Goal: Transaction & Acquisition: Book appointment/travel/reservation

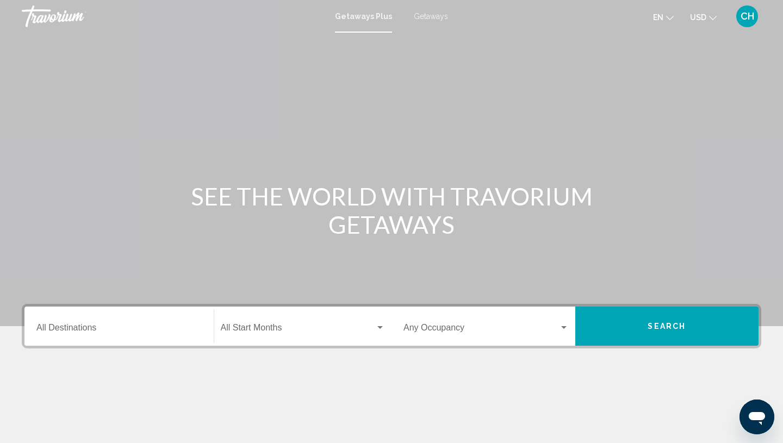
click at [424, 18] on span "Getaways" at bounding box center [431, 16] width 34 height 9
click at [68, 327] on input "Destination All Destinations" at bounding box center [118, 330] width 165 height 10
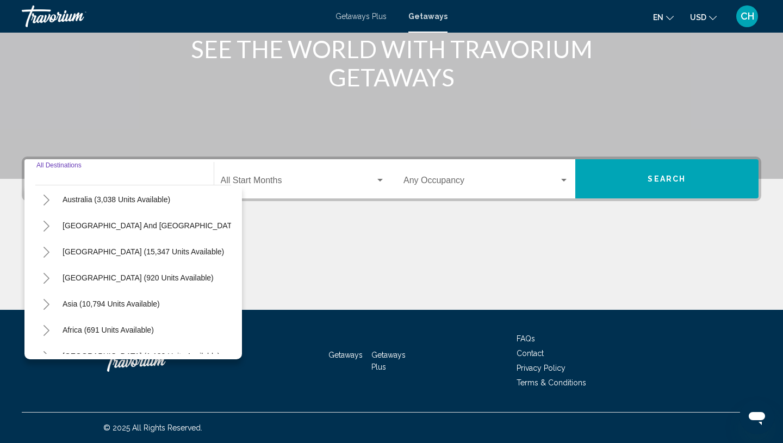
scroll to position [176, 0]
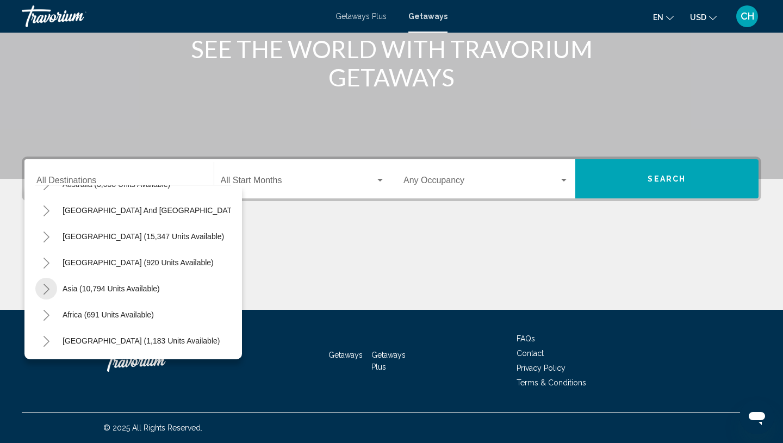
click at [48, 289] on icon "Toggle Asia (10,794 units available)" at bounding box center [46, 289] width 6 height 11
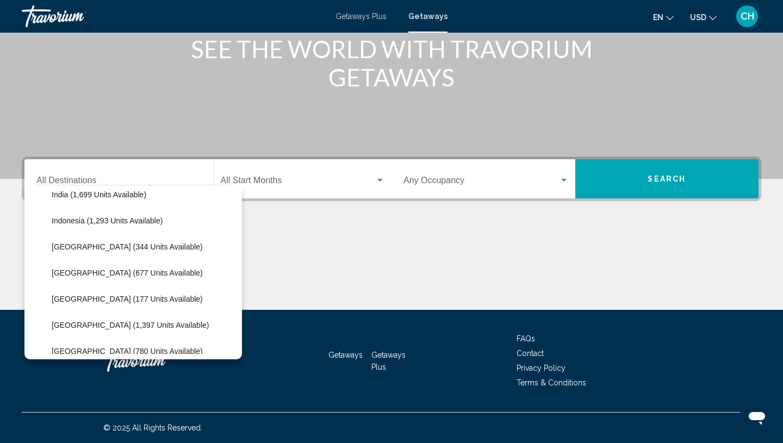
scroll to position [382, 0]
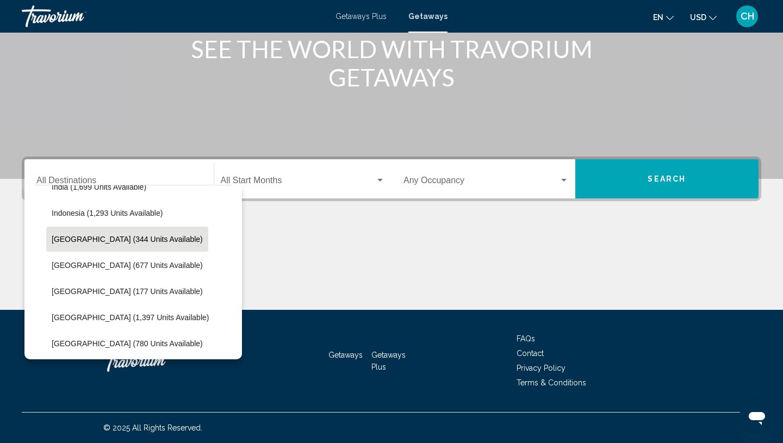
click at [68, 240] on span "[GEOGRAPHIC_DATA] (344 units available)" at bounding box center [127, 239] width 151 height 9
type input "**********"
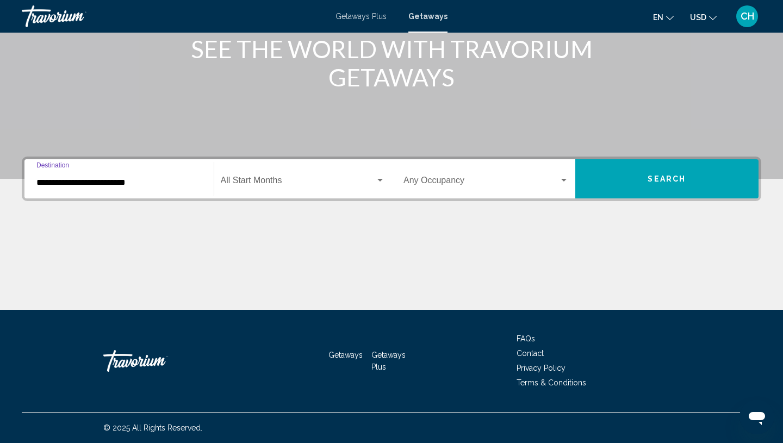
click at [310, 179] on span "Search widget" at bounding box center [298, 183] width 155 height 10
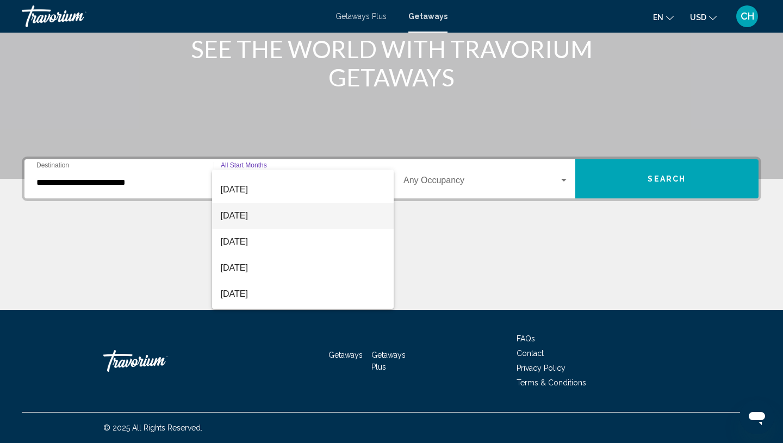
scroll to position [47, 0]
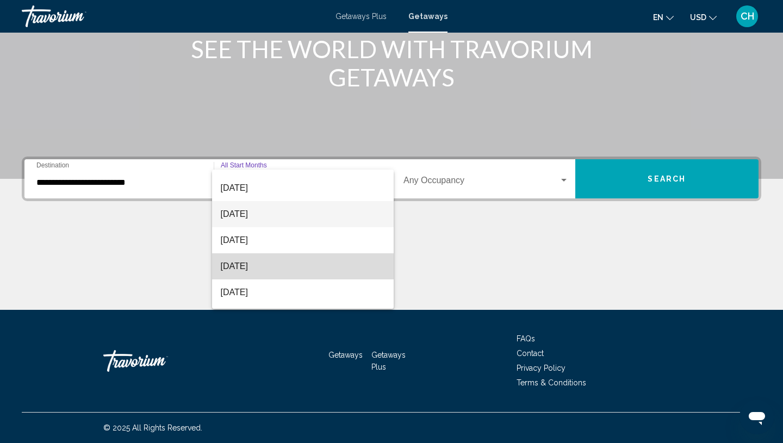
click at [311, 268] on span "[DATE]" at bounding box center [303, 266] width 165 height 26
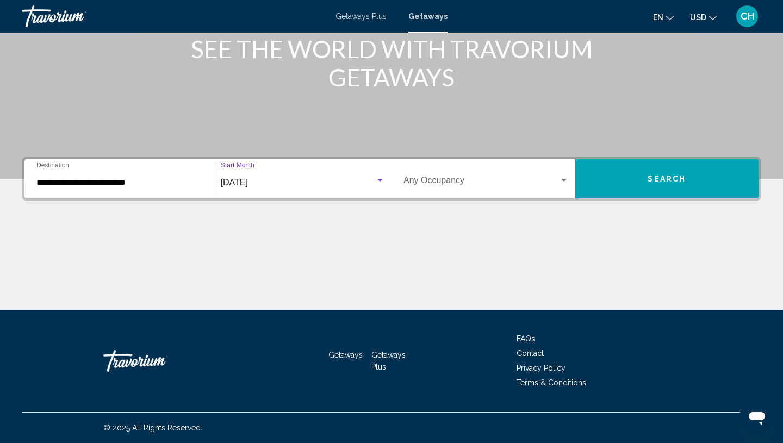
click at [668, 185] on button "Search" at bounding box center [667, 178] width 184 height 39
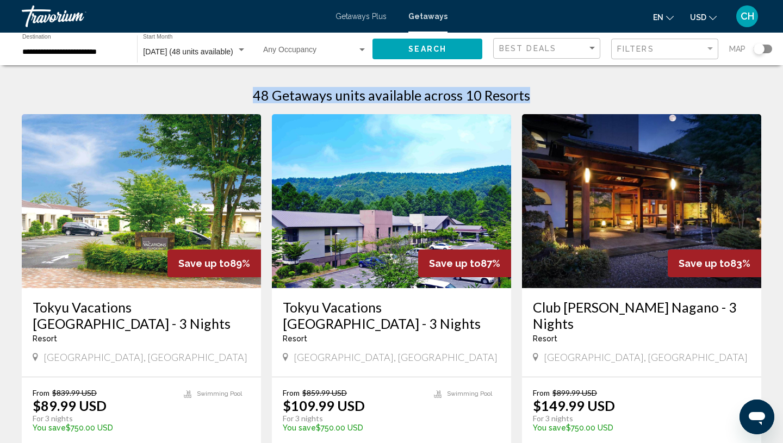
drag, startPoint x: 257, startPoint y: 92, endPoint x: 534, endPoint y: 99, distance: 277.8
click at [534, 99] on div "48 Getaways units available across 10 Resorts" at bounding box center [391, 95] width 739 height 16
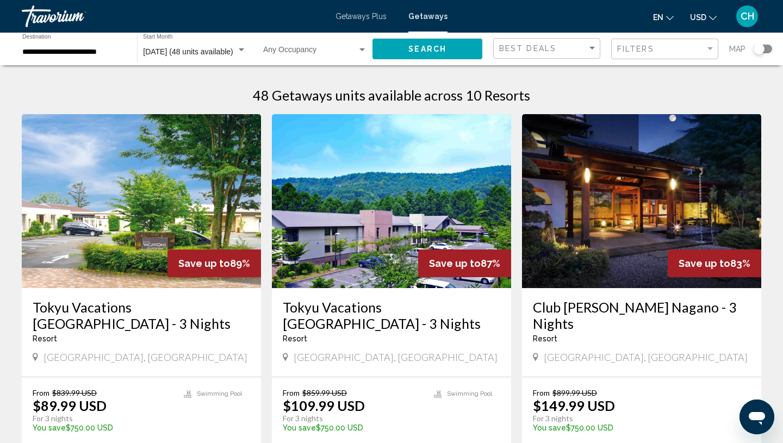
click at [767, 48] on div "Search widget" at bounding box center [762, 49] width 18 height 9
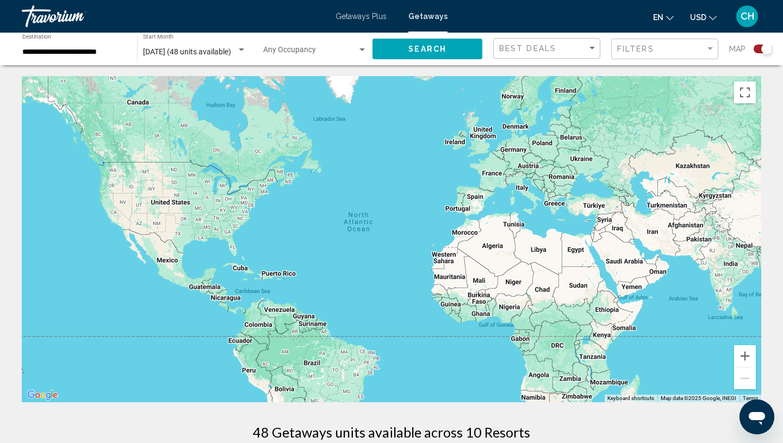
click at [758, 48] on div "Search widget" at bounding box center [762, 49] width 18 height 9
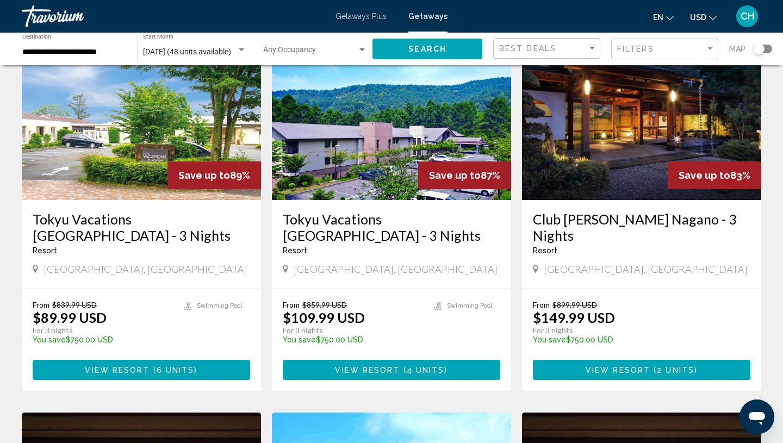
scroll to position [89, 0]
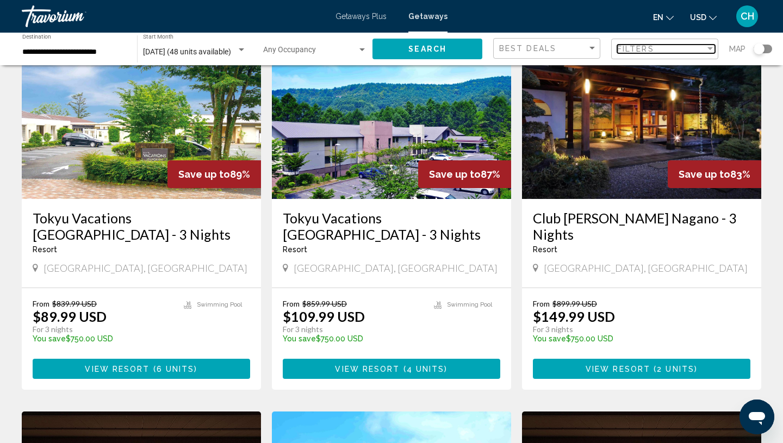
click at [708, 50] on div "Filter" at bounding box center [709, 48] width 5 height 3
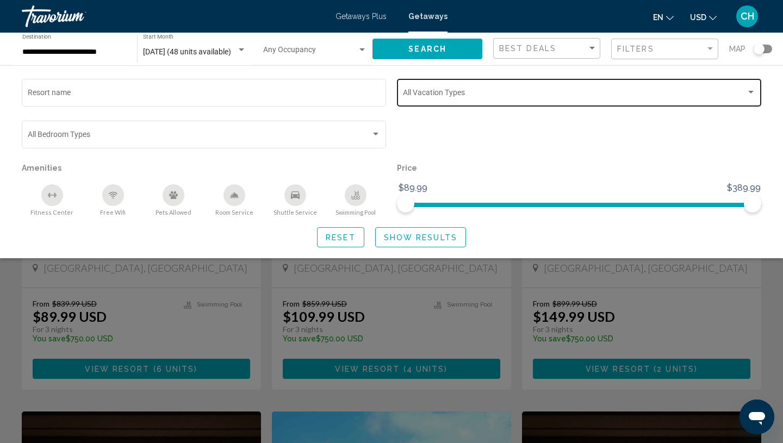
click at [743, 95] on span "Search widget" at bounding box center [574, 94] width 343 height 9
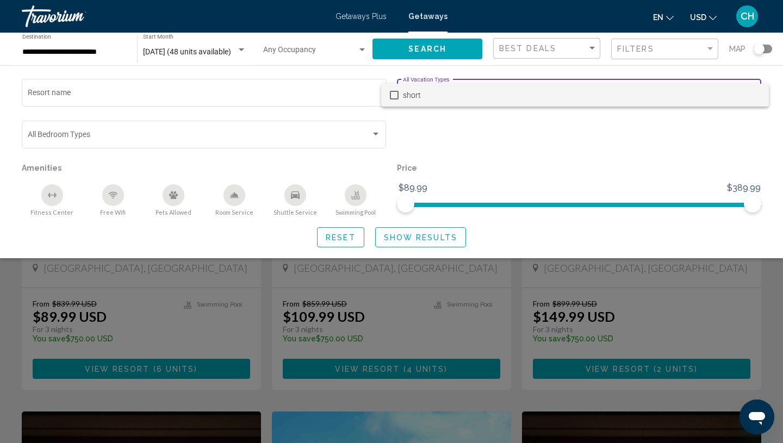
click at [376, 132] on div at bounding box center [391, 221] width 783 height 443
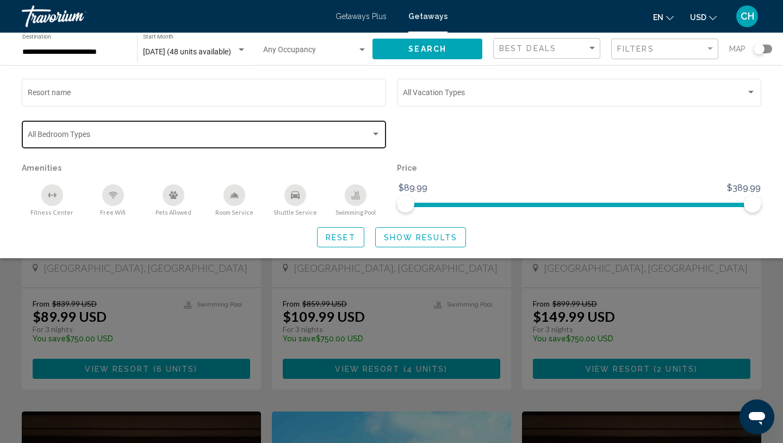
click at [375, 134] on div "Search widget" at bounding box center [375, 134] width 5 height 3
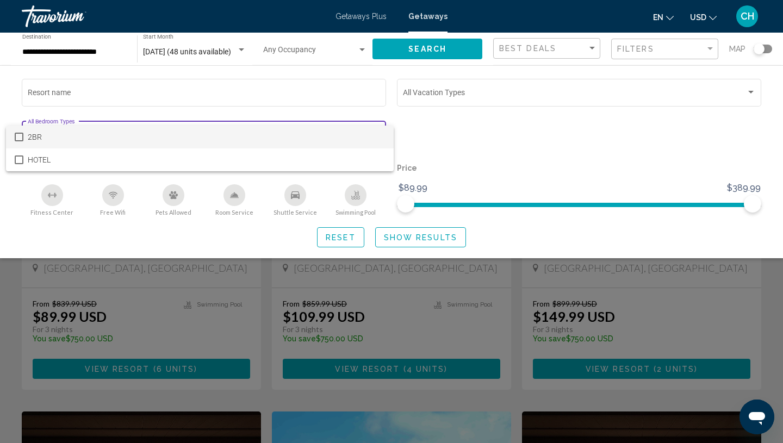
click at [518, 145] on div at bounding box center [391, 221] width 783 height 443
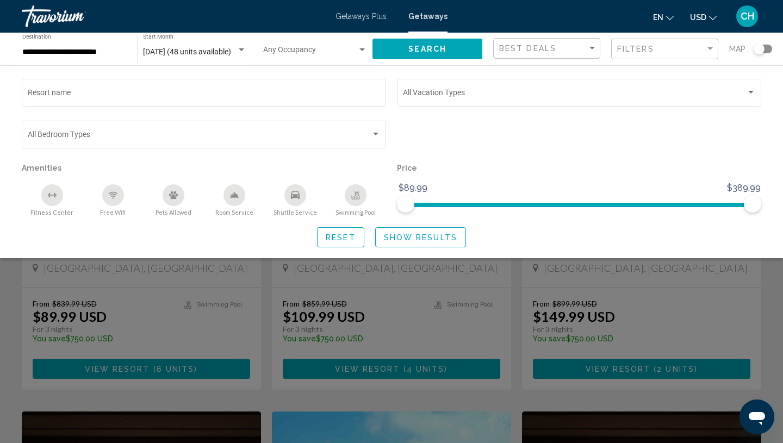
click at [424, 241] on span "Show Results" at bounding box center [420, 237] width 73 height 9
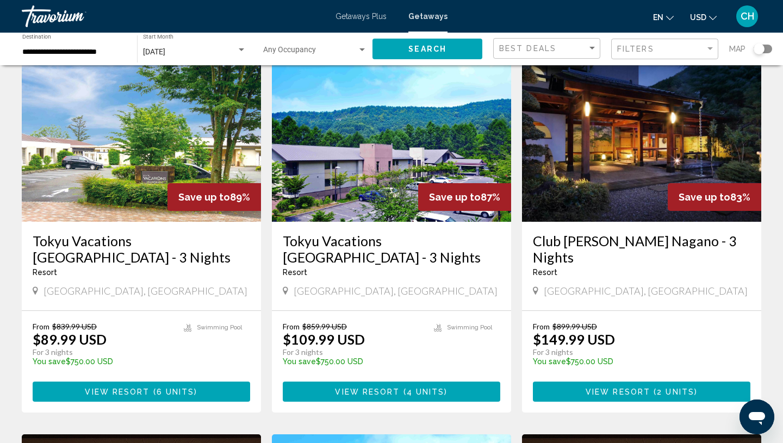
scroll to position [66, 0]
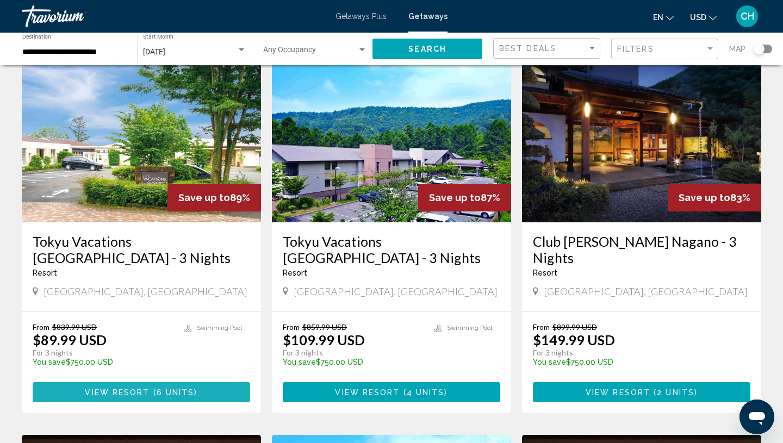
click at [129, 395] on span "View Resort" at bounding box center [117, 392] width 65 height 9
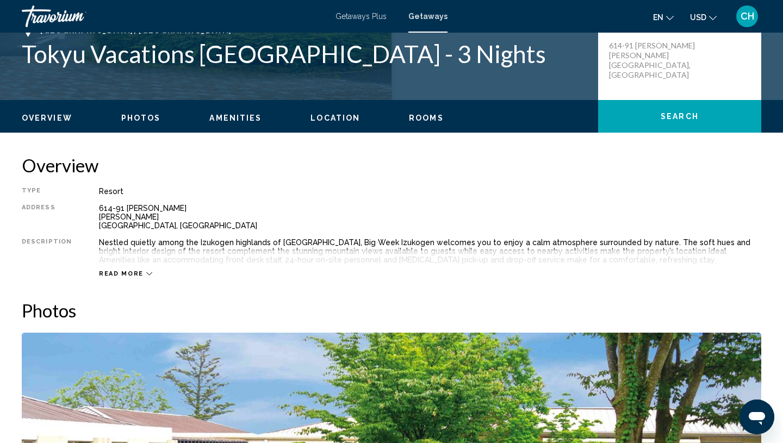
scroll to position [245, 0]
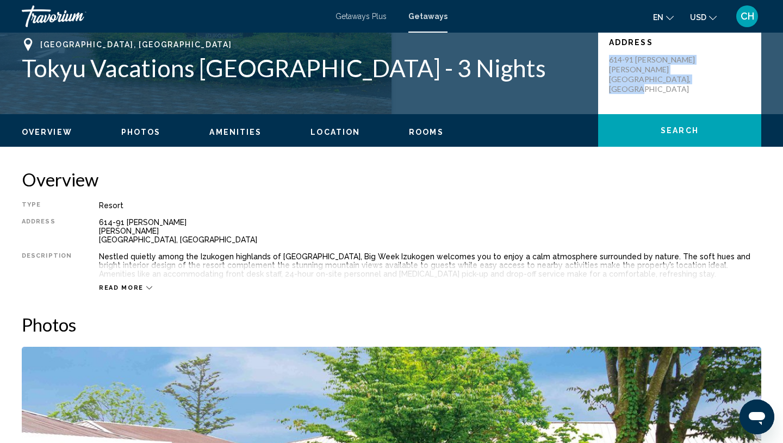
drag, startPoint x: 610, startPoint y: 60, endPoint x: 656, endPoint y: 86, distance: 52.8
click at [656, 86] on p "614-91 Aza Nakano Ike Ito-shi Shizuoka Prefecture, Japan" at bounding box center [652, 74] width 87 height 39
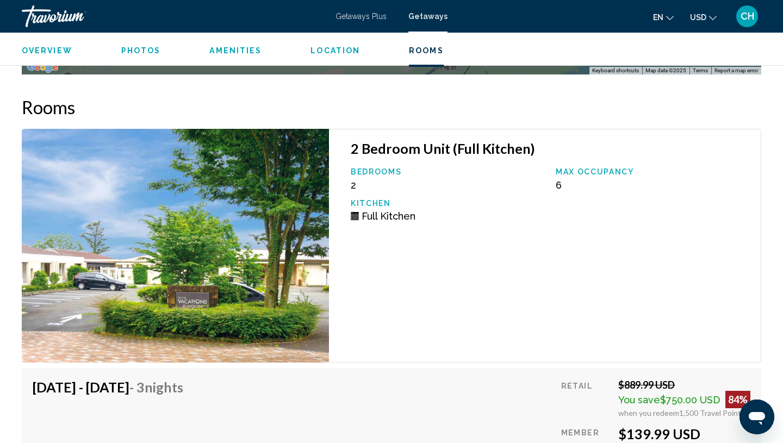
scroll to position [1473, 0]
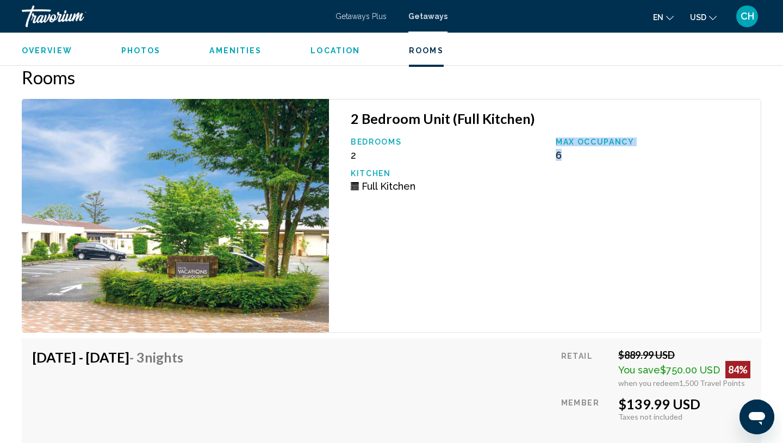
drag, startPoint x: 555, startPoint y: 139, endPoint x: 569, endPoint y: 165, distance: 29.7
click at [569, 165] on div "Bedrooms 2 Max Occupancy 6 Kitchen Full Kitchen" at bounding box center [550, 168] width 410 height 62
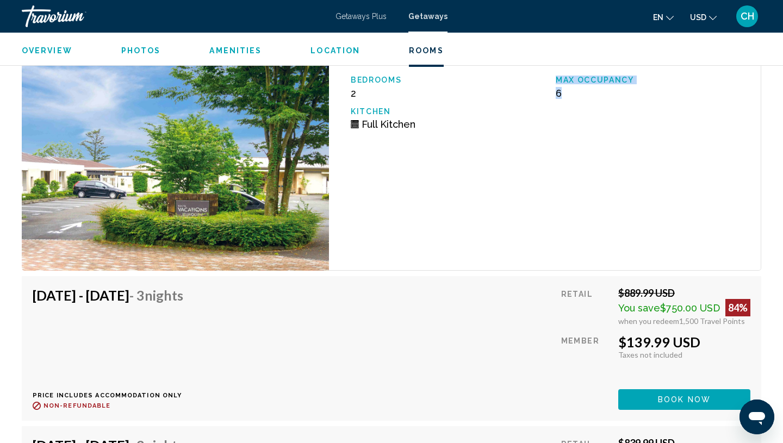
scroll to position [1578, 0]
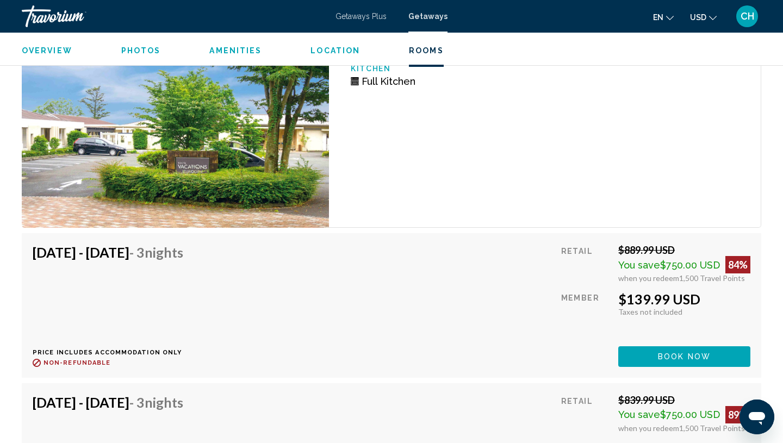
click at [366, 16] on span "Getaways Plus" at bounding box center [360, 16] width 51 height 9
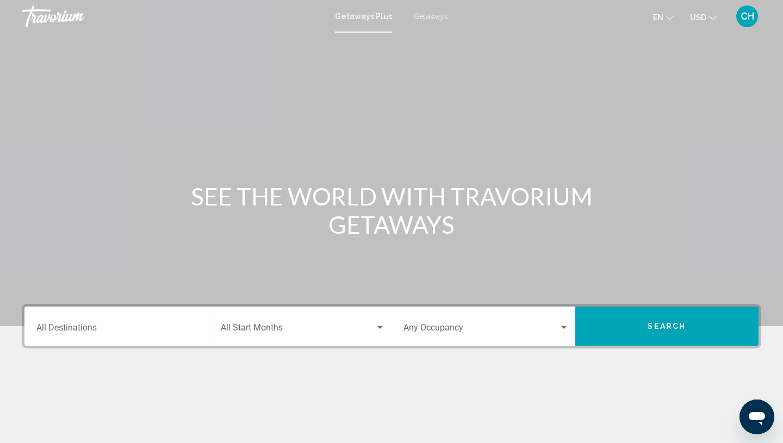
click at [89, 322] on div "Destination All Destinations" at bounding box center [118, 326] width 165 height 34
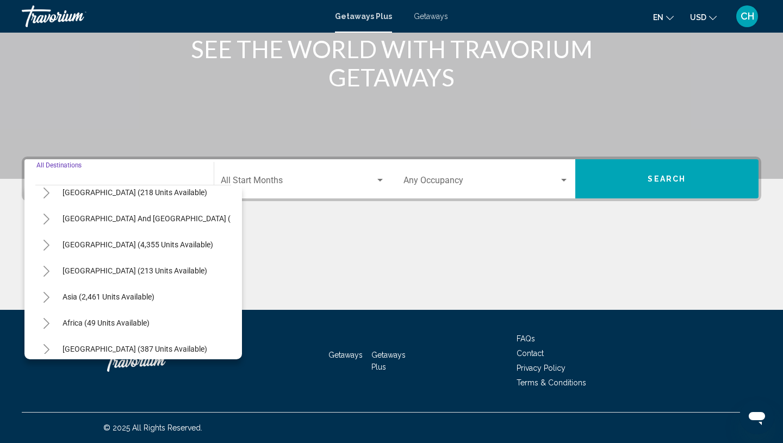
scroll to position [176, 0]
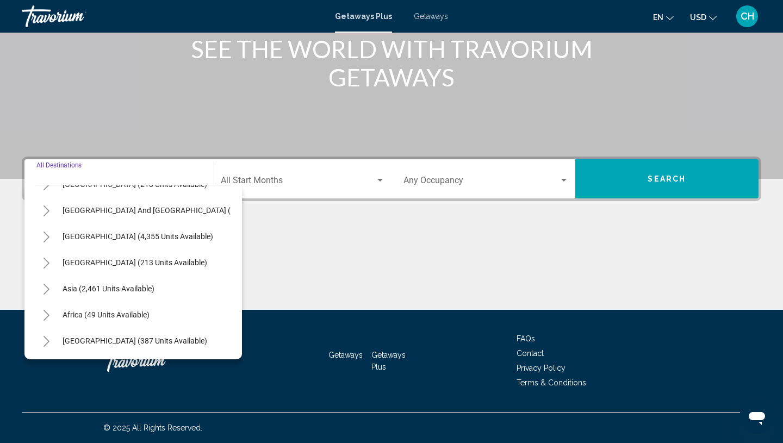
click at [49, 293] on icon "Toggle Asia (2,461 units available)" at bounding box center [46, 289] width 8 height 11
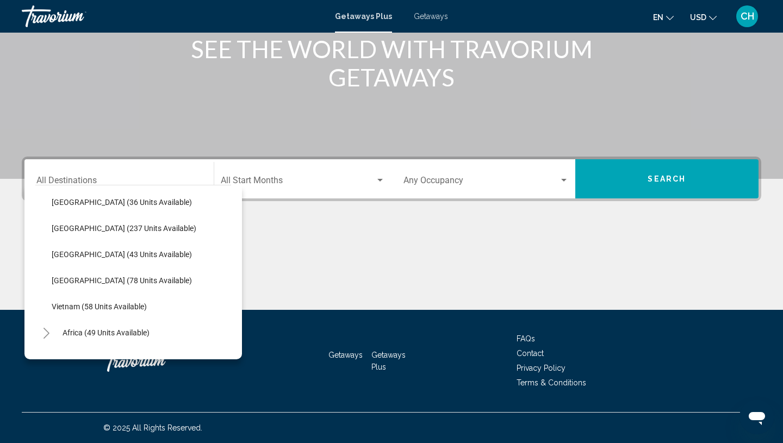
scroll to position [430, 0]
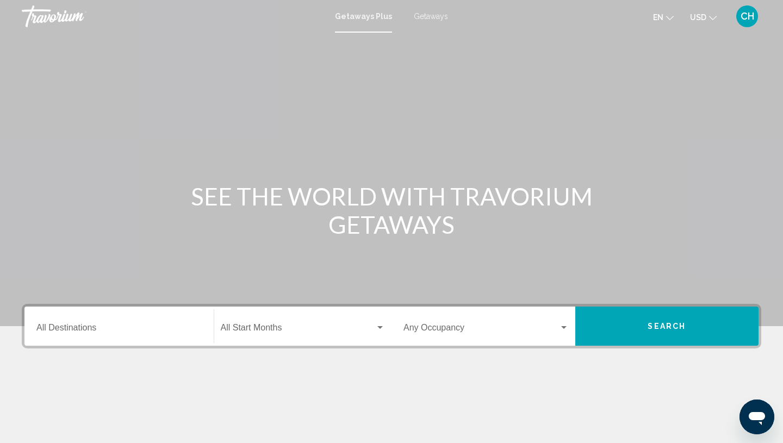
click at [430, 16] on span "Getaways" at bounding box center [431, 16] width 34 height 9
click at [106, 327] on input "Destination All Destinations" at bounding box center [118, 330] width 165 height 10
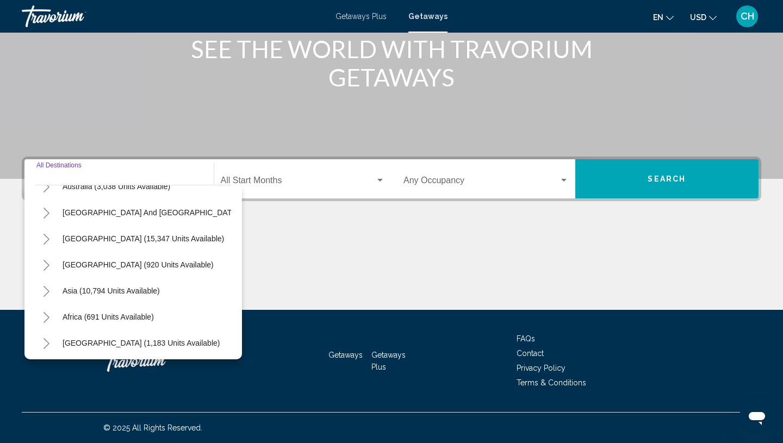
scroll to position [176, 0]
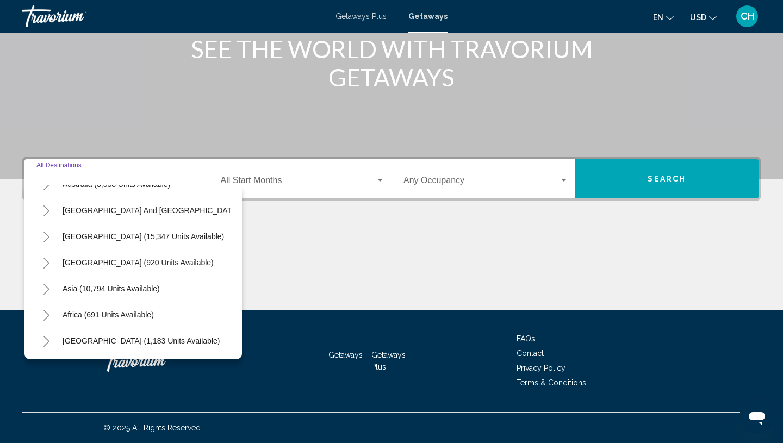
click at [45, 291] on icon "Toggle Asia (10,794 units available)" at bounding box center [46, 289] width 8 height 11
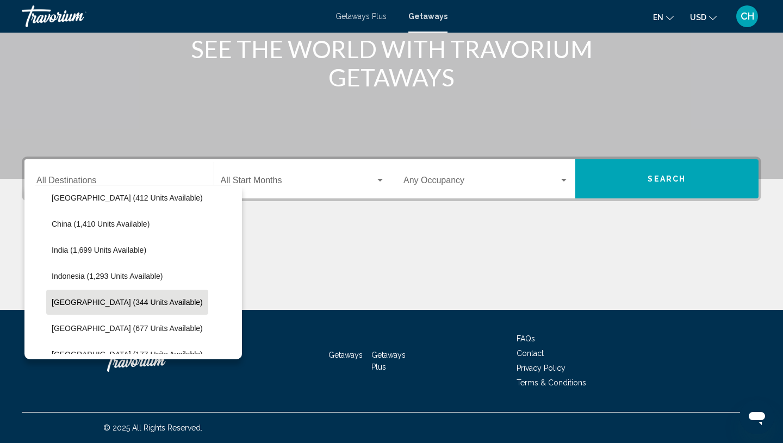
scroll to position [320, 0]
click at [76, 301] on span "[GEOGRAPHIC_DATA] (344 units available)" at bounding box center [127, 301] width 151 height 9
type input "**********"
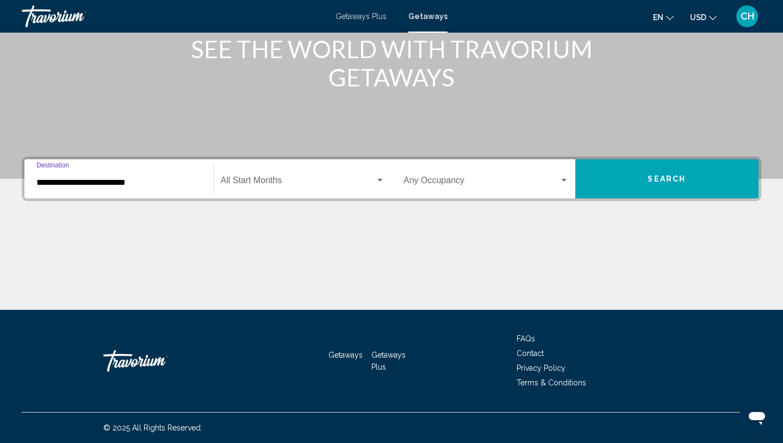
click at [655, 176] on span "Search" at bounding box center [666, 179] width 38 height 9
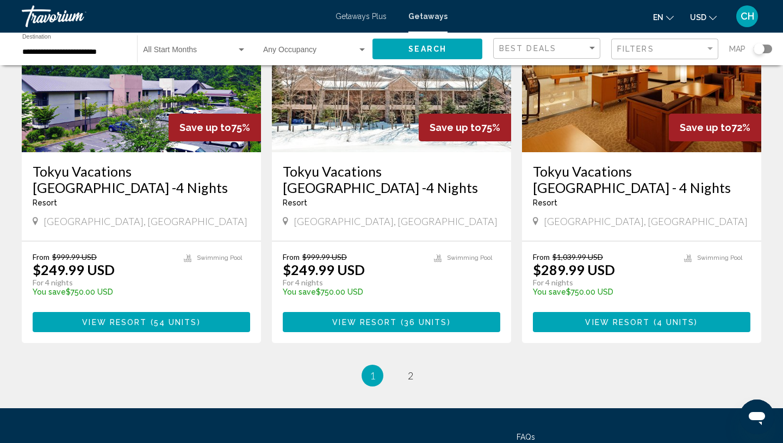
scroll to position [1393, 0]
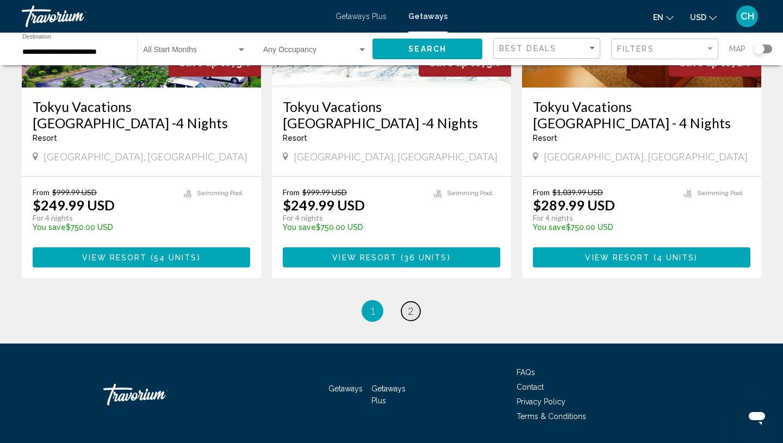
click at [412, 305] on span "2" at bounding box center [410, 311] width 5 height 12
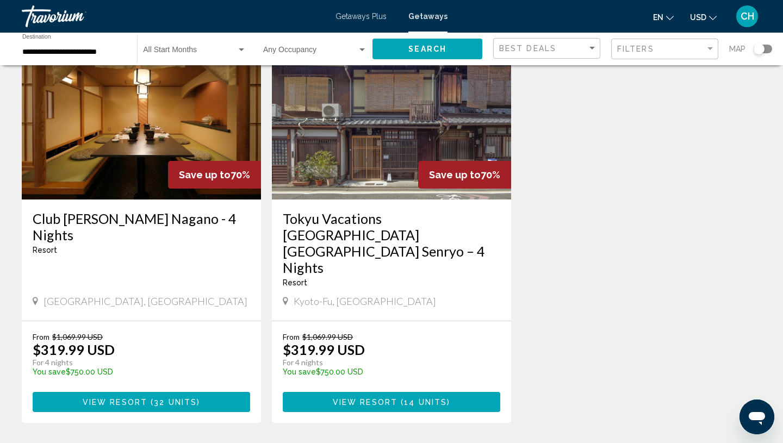
scroll to position [88, 0]
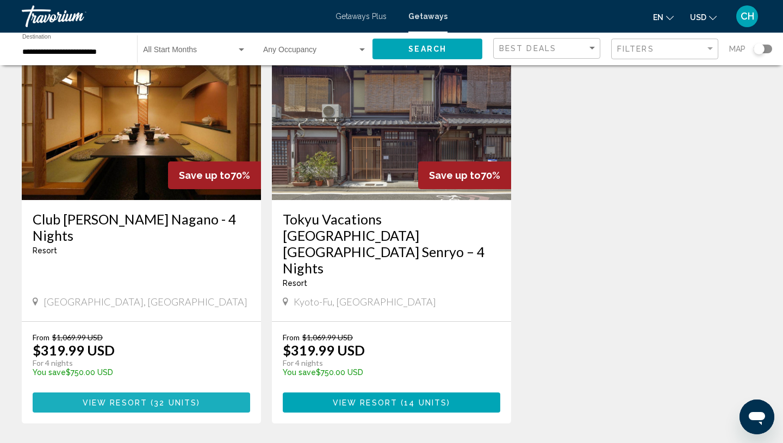
click at [111, 398] on span "View Resort" at bounding box center [115, 402] width 65 height 9
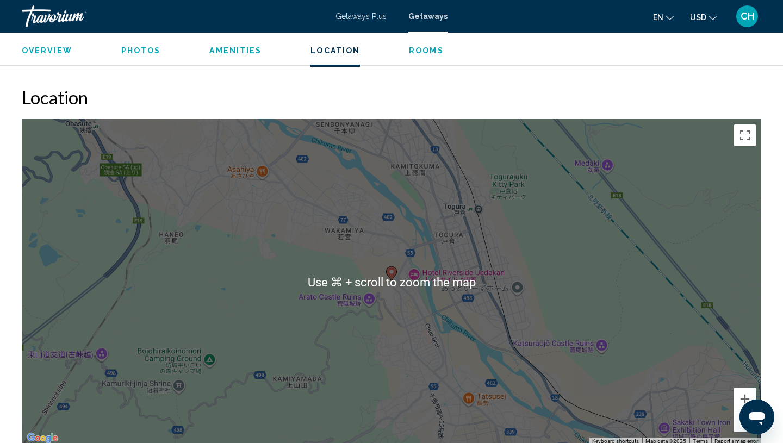
scroll to position [1147, 0]
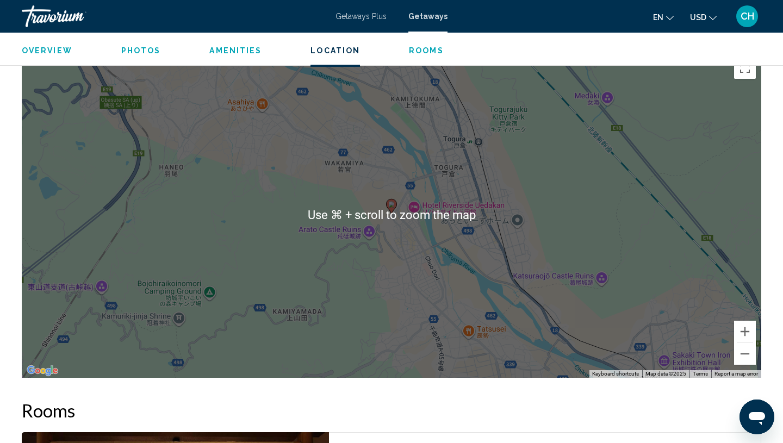
click at [392, 207] on image "Main content" at bounding box center [391, 204] width 7 height 7
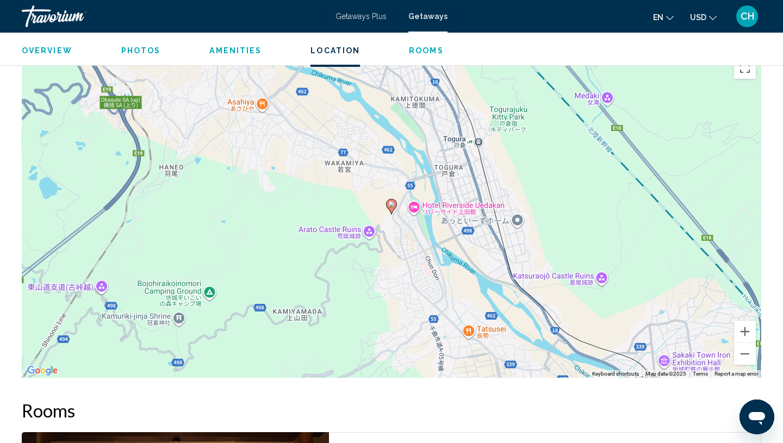
click at [392, 207] on image "Main content" at bounding box center [391, 204] width 7 height 7
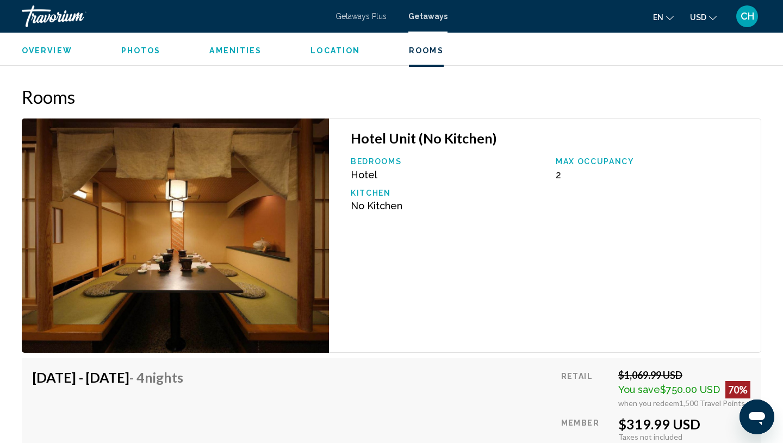
scroll to position [1469, 0]
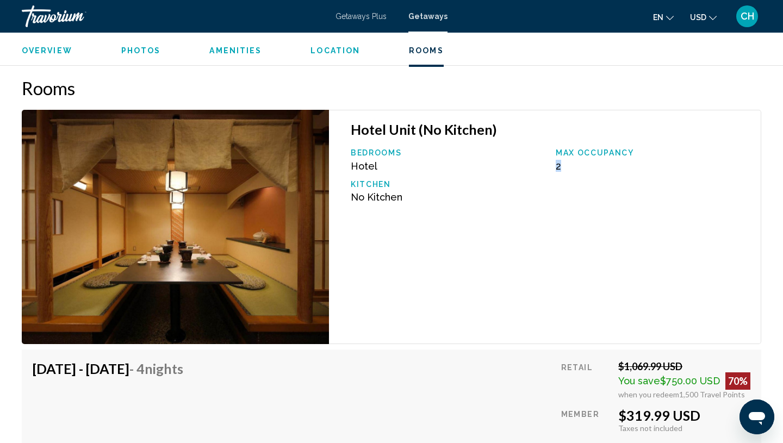
drag, startPoint x: 554, startPoint y: 165, endPoint x: 581, endPoint y: 162, distance: 26.8
click at [581, 162] on div "Max Occupancy 2" at bounding box center [652, 159] width 205 height 23
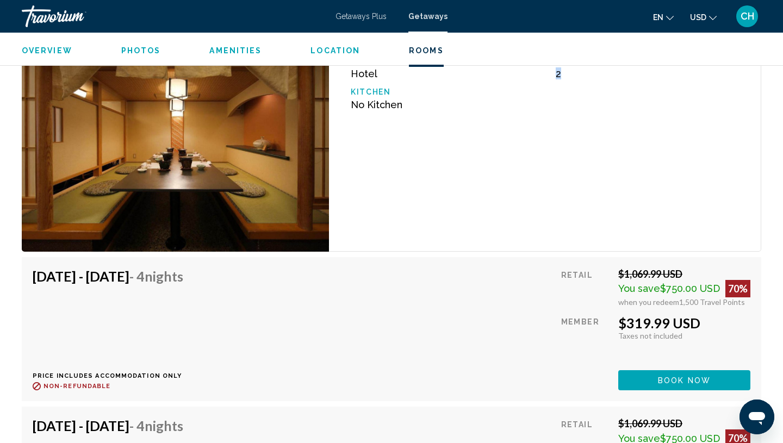
scroll to position [1598, 0]
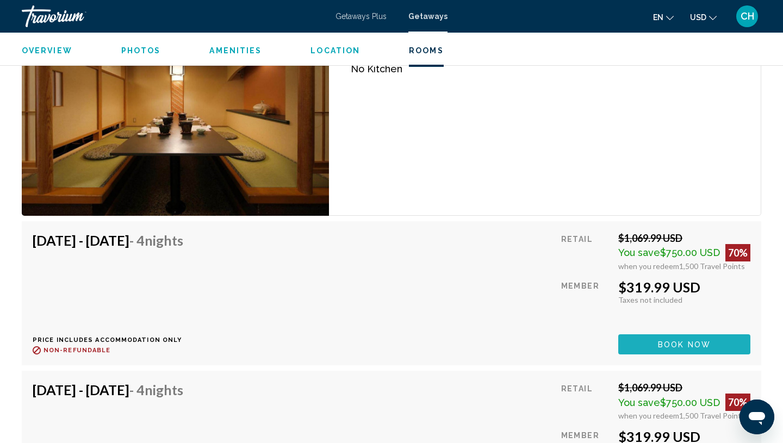
click at [671, 345] on span "Book now" at bounding box center [684, 344] width 53 height 9
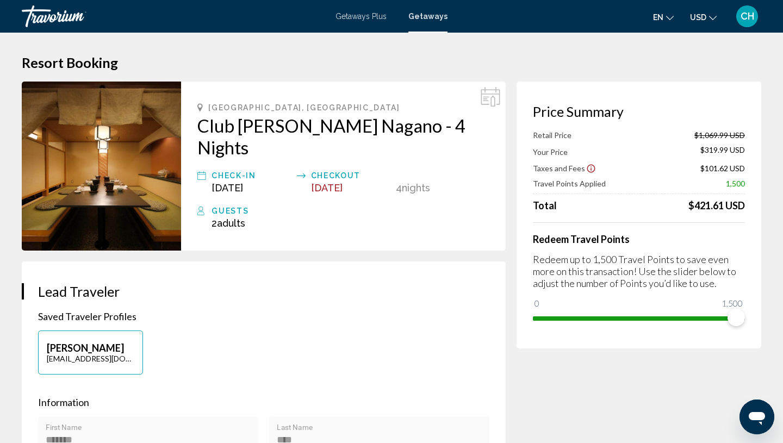
drag, startPoint x: 689, startPoint y: 203, endPoint x: 752, endPoint y: 207, distance: 63.2
click at [752, 207] on div "Price Summary Retail Price $1,069.99 USD Your Price $319.99 USD Taxes and Fees …" at bounding box center [638, 215] width 245 height 267
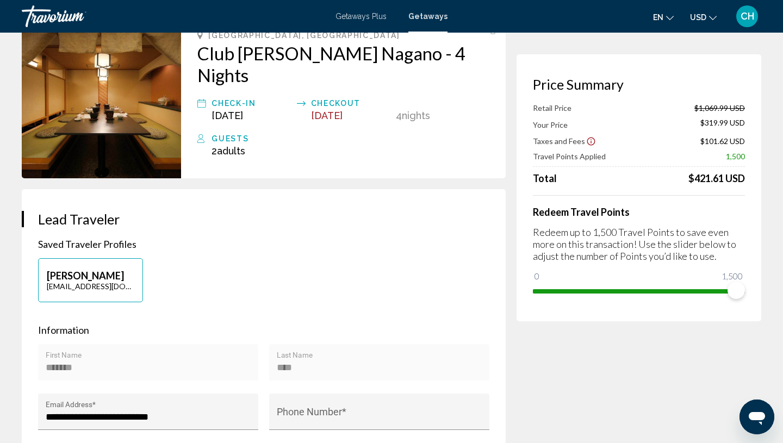
scroll to position [80, 0]
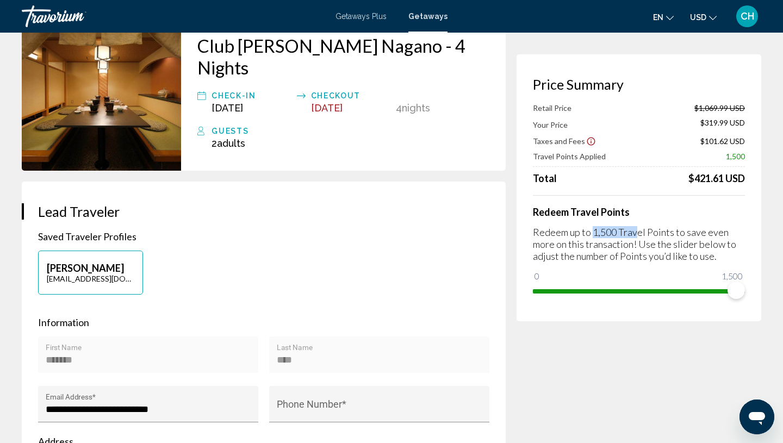
drag, startPoint x: 593, startPoint y: 232, endPoint x: 636, endPoint y: 231, distance: 42.9
click at [636, 231] on p "Redeem up to 1,500 Travel Points to save even more on this transaction! Use the…" at bounding box center [639, 244] width 212 height 36
drag, startPoint x: 736, startPoint y: 289, endPoint x: 497, endPoint y: 299, distance: 239.9
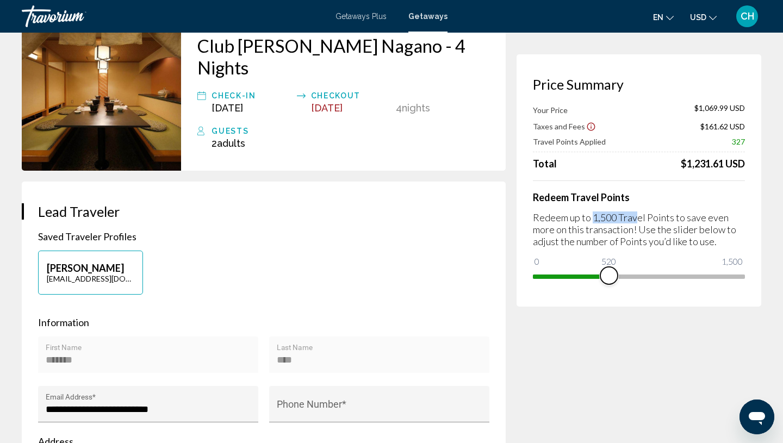
drag, startPoint x: 545, startPoint y: 261, endPoint x: 638, endPoint y: 266, distance: 93.0
click at [638, 274] on ngx-slider "0 1,500 520" at bounding box center [639, 275] width 212 height 2
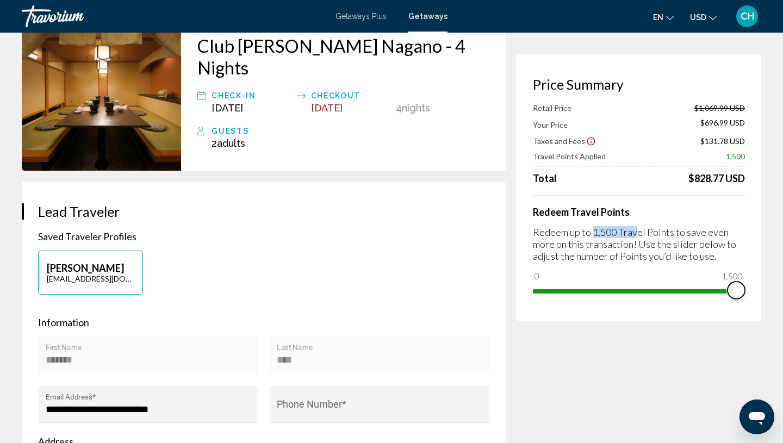
drag, startPoint x: 641, startPoint y: 288, endPoint x: 782, endPoint y: 321, distance: 145.0
click at [782, 321] on html "Skip to main content Getaways Plus Getaways en English Español Français Italian…" at bounding box center [391, 141] width 783 height 443
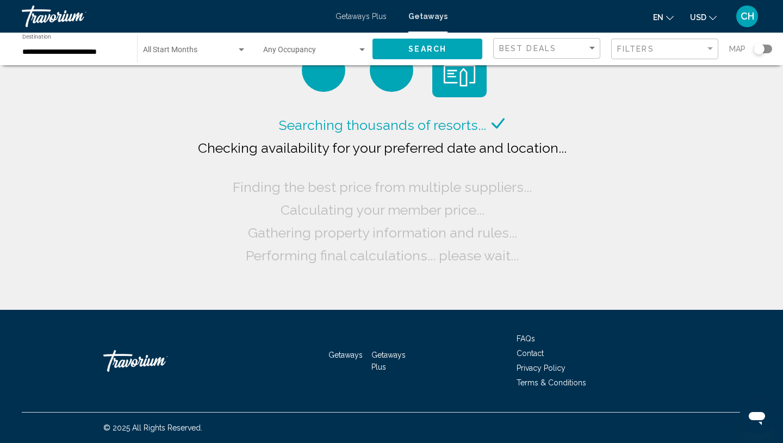
click at [58, 51] on input "**********" at bounding box center [74, 52] width 104 height 9
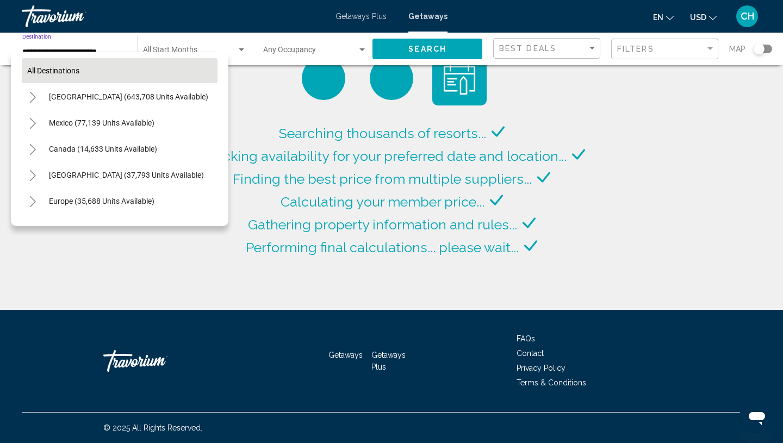
click at [55, 69] on span "All destinations" at bounding box center [53, 70] width 52 height 9
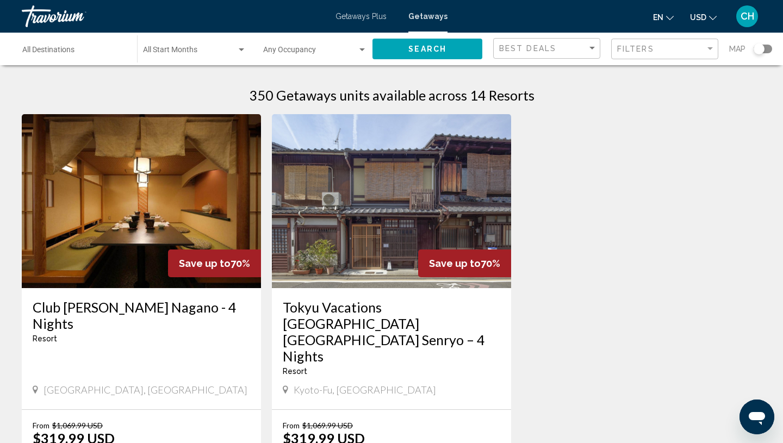
click at [205, 49] on span "Search widget" at bounding box center [189, 52] width 93 height 9
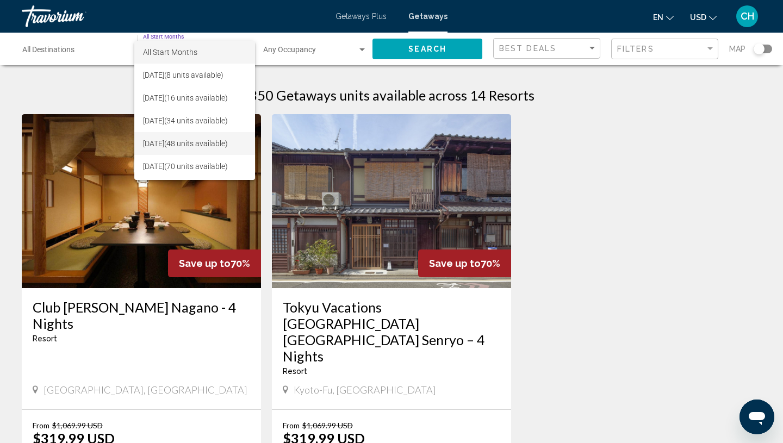
click at [180, 143] on span "[DATE] (48 units available)" at bounding box center [194, 143] width 103 height 23
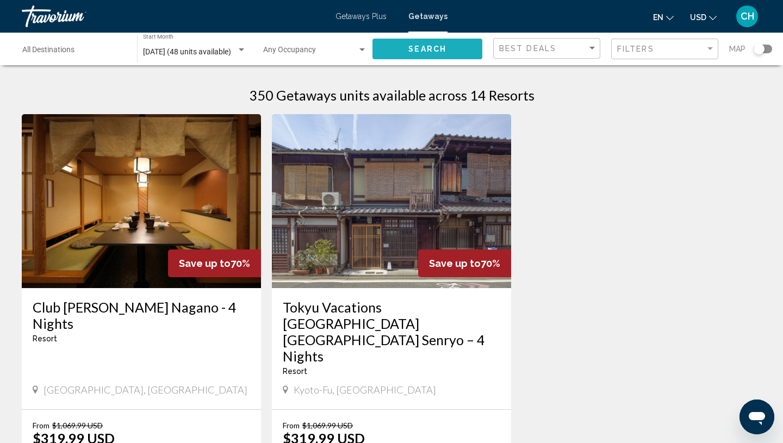
click at [437, 47] on span "Search" at bounding box center [427, 49] width 38 height 9
